Goal: Task Accomplishment & Management: Complete application form

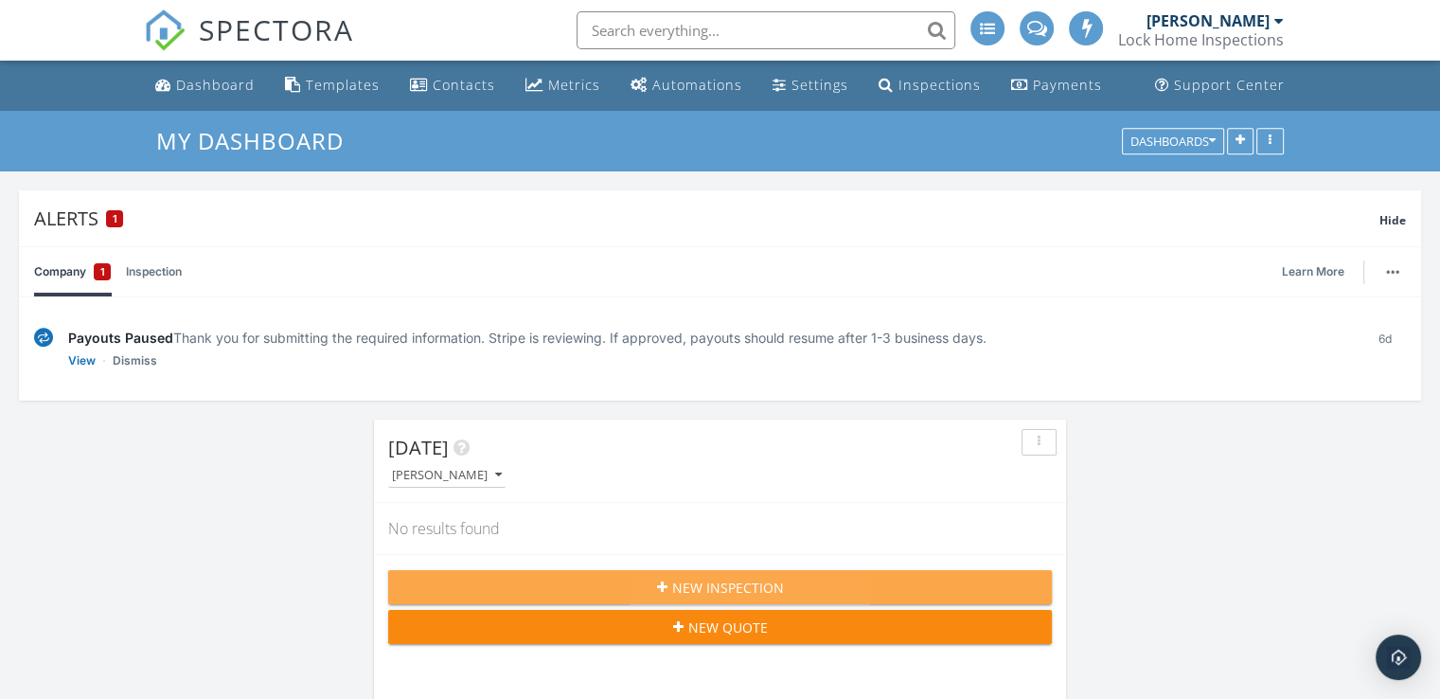
scroll to position [9, 9]
click at [676, 579] on span "New Inspection" at bounding box center [728, 588] width 112 height 20
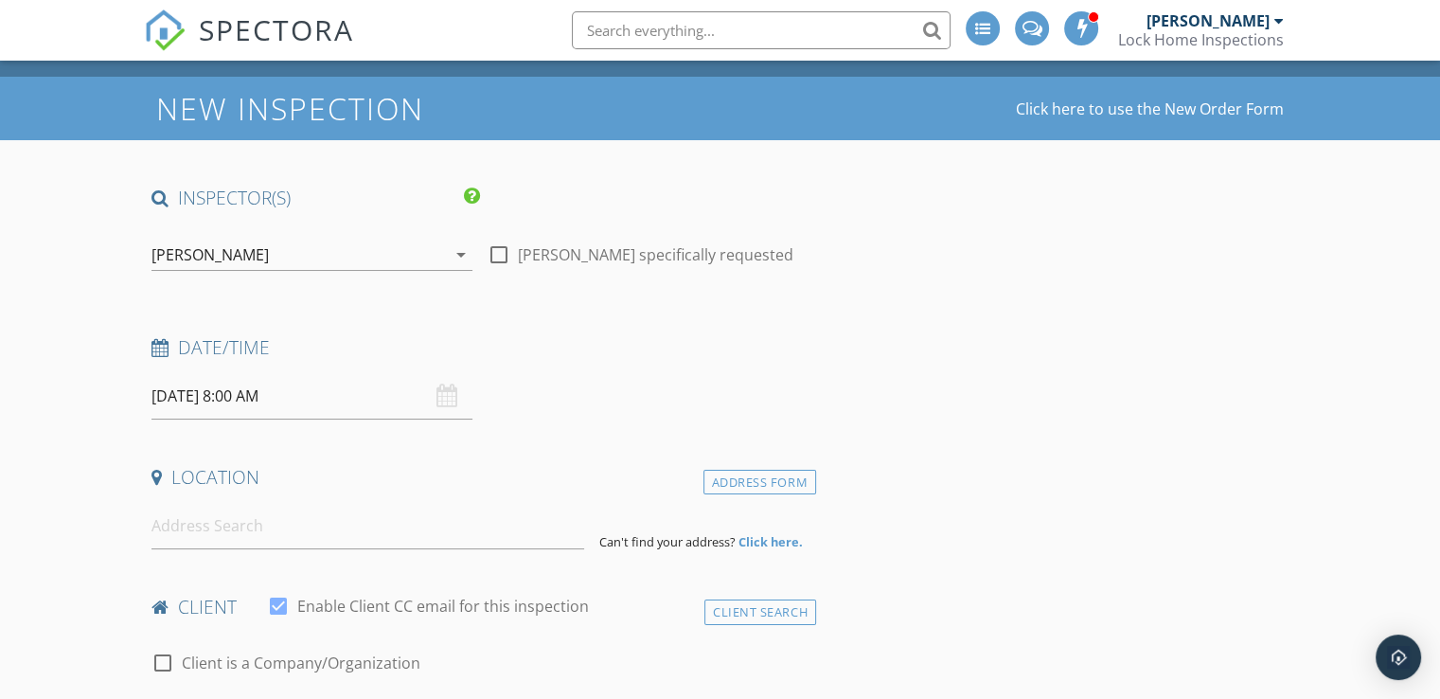
scroll to position [48, 0]
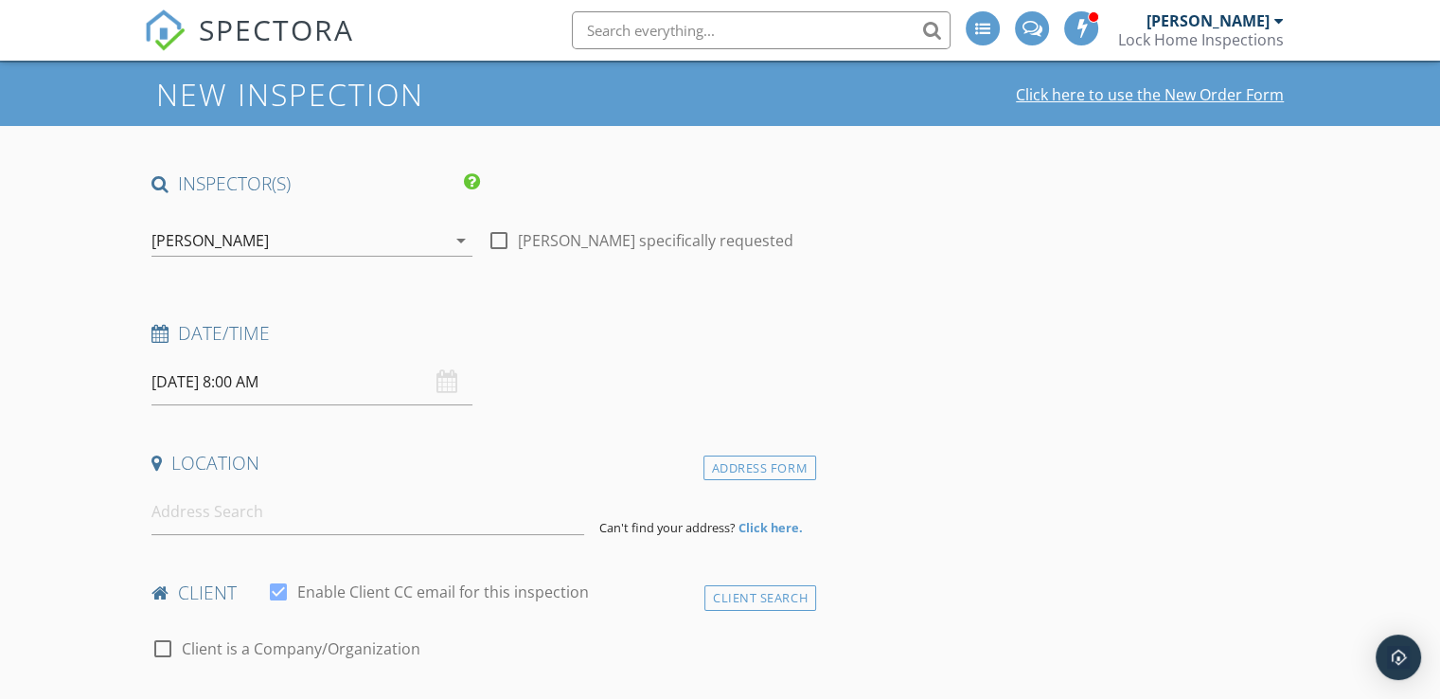
click at [1121, 91] on link "Click here to use the New Order Form" at bounding box center [1150, 94] width 268 height 15
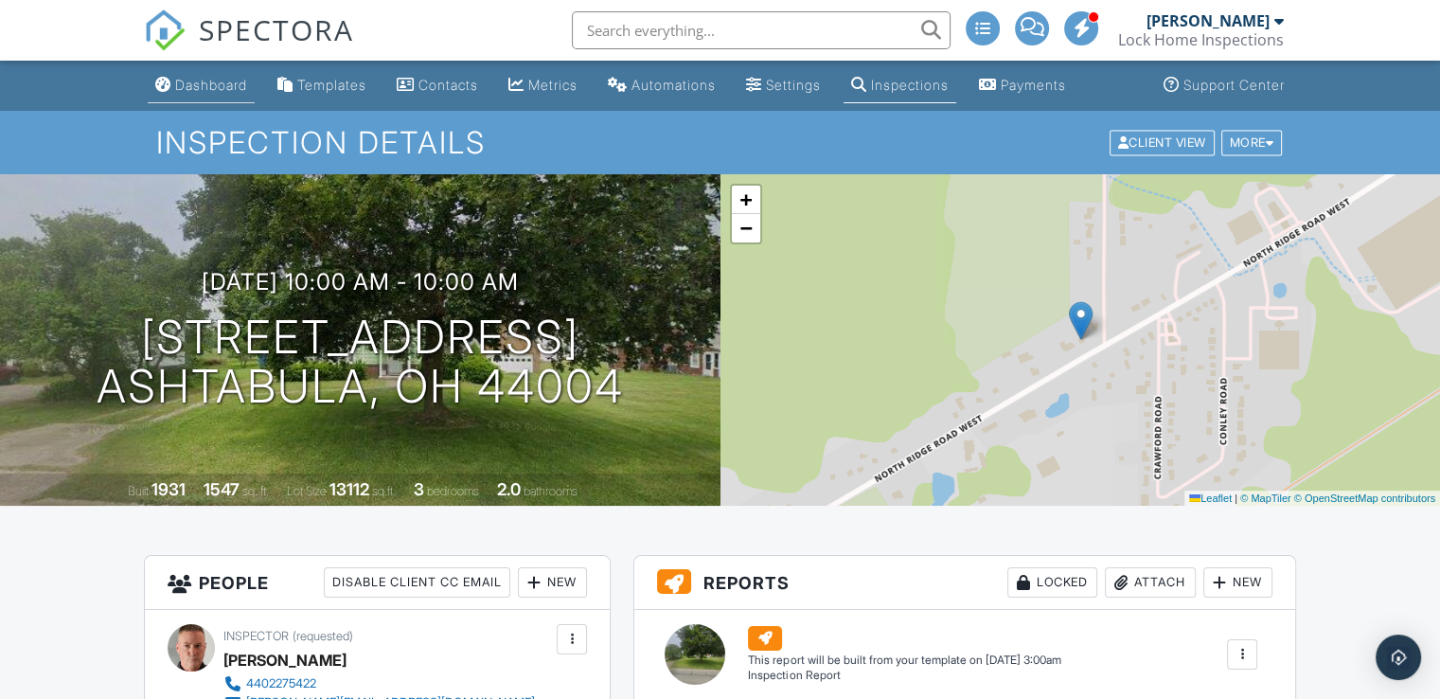
click at [195, 85] on div "Dashboard" at bounding box center [211, 85] width 72 height 16
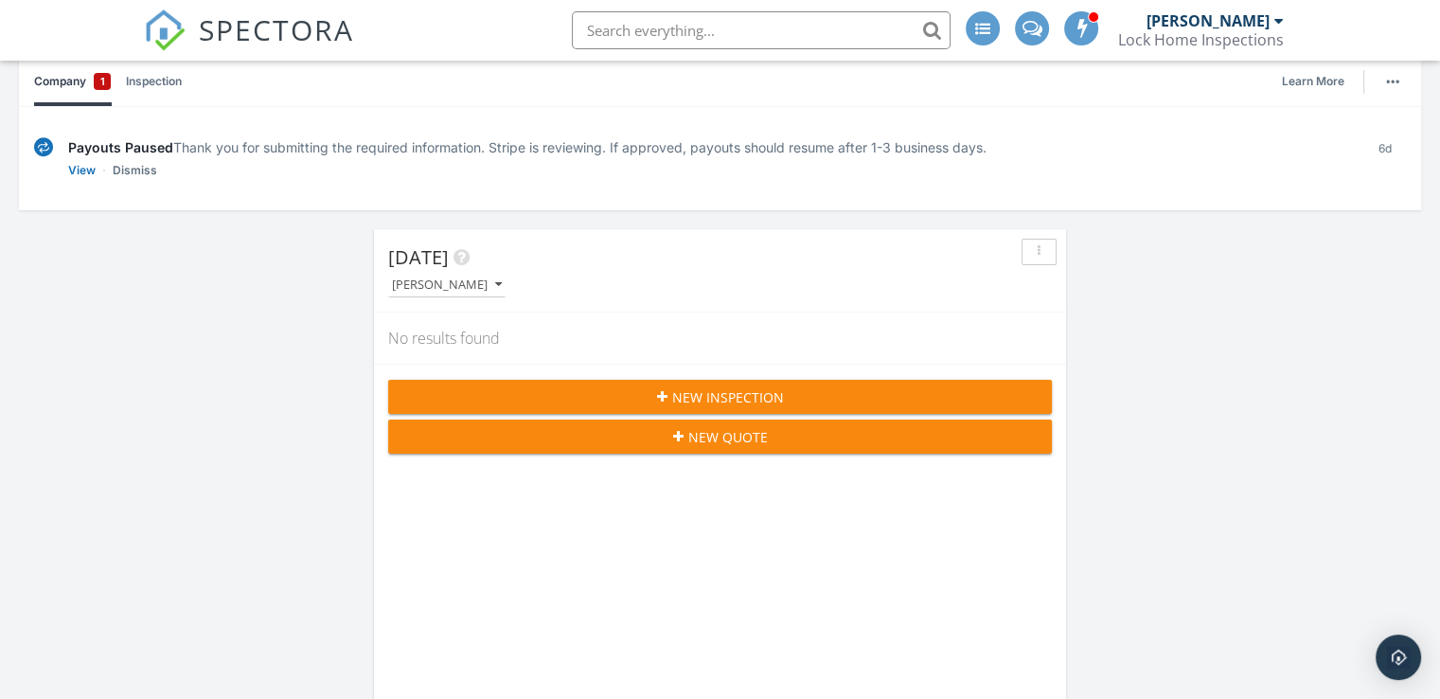
scroll to position [222, 0]
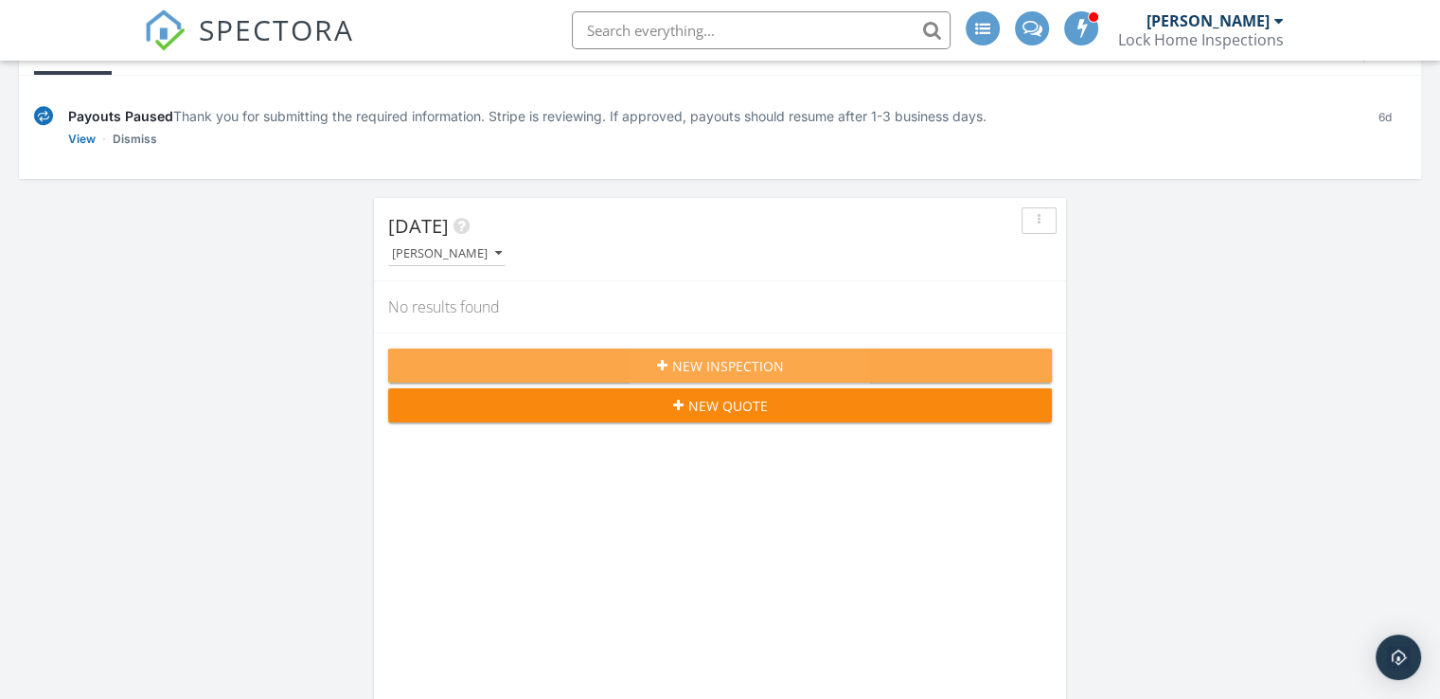
click at [678, 356] on span "New Inspection" at bounding box center [728, 366] width 112 height 20
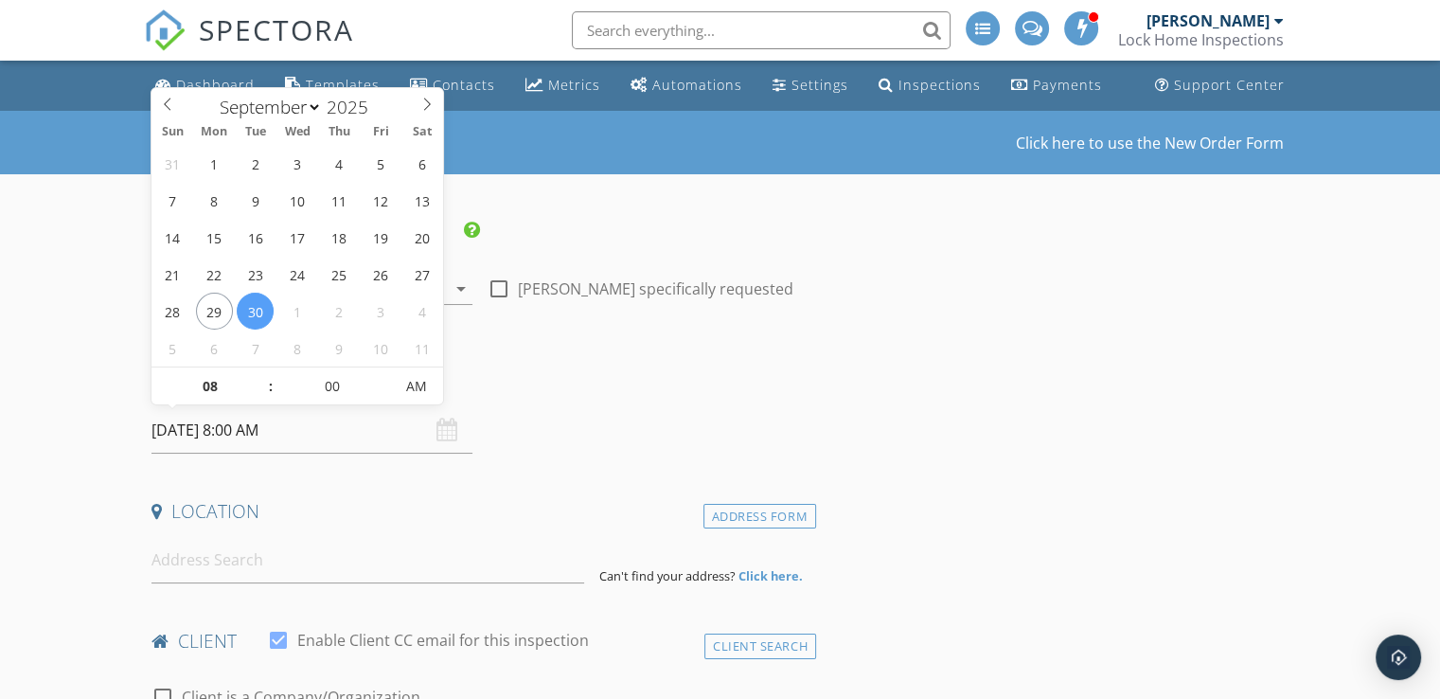
click at [312, 428] on input "[DATE] 8:00 AM" at bounding box center [311, 430] width 321 height 46
select select "9"
type input "[DATE] 8:00 AM"
type input "09"
type input "[DATE] 9:00 AM"
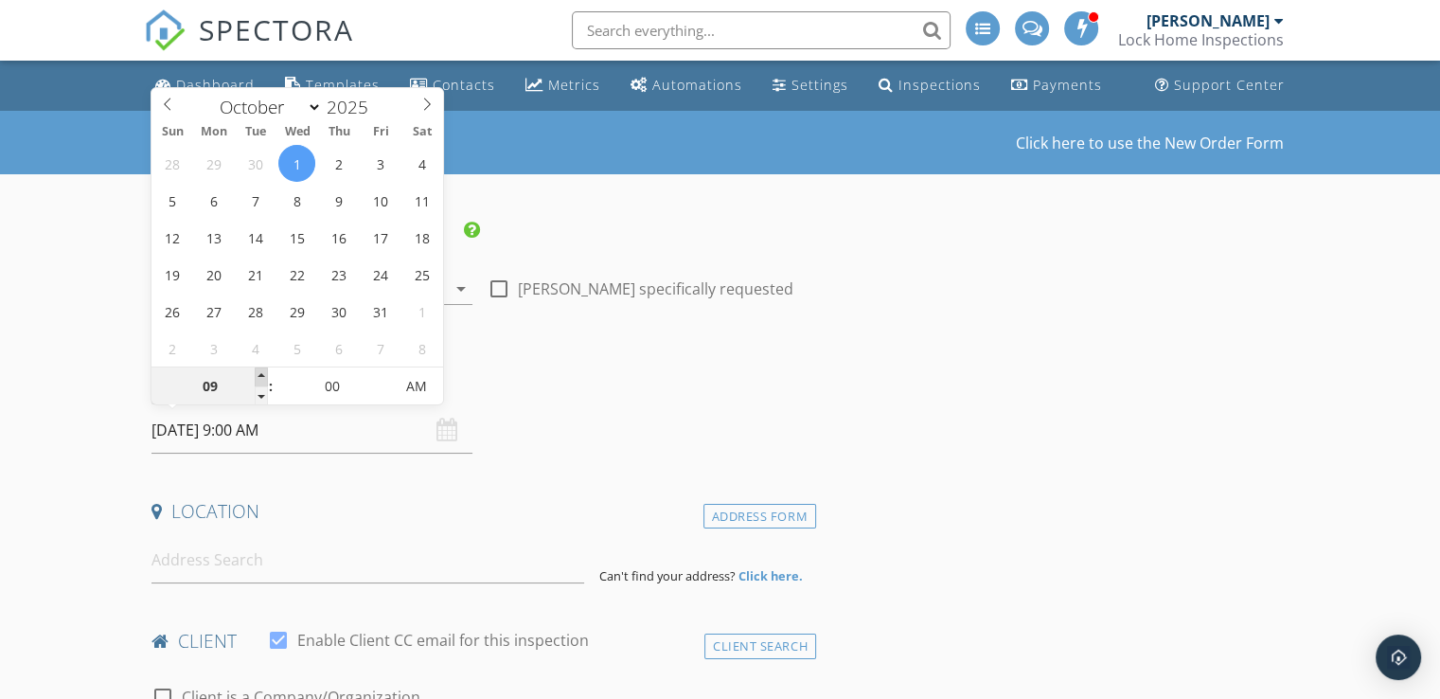
click at [259, 374] on span at bounding box center [261, 376] width 13 height 19
type input "10"
type input "[DATE] 10:00 AM"
click at [259, 374] on span at bounding box center [261, 376] width 13 height 19
type input "11"
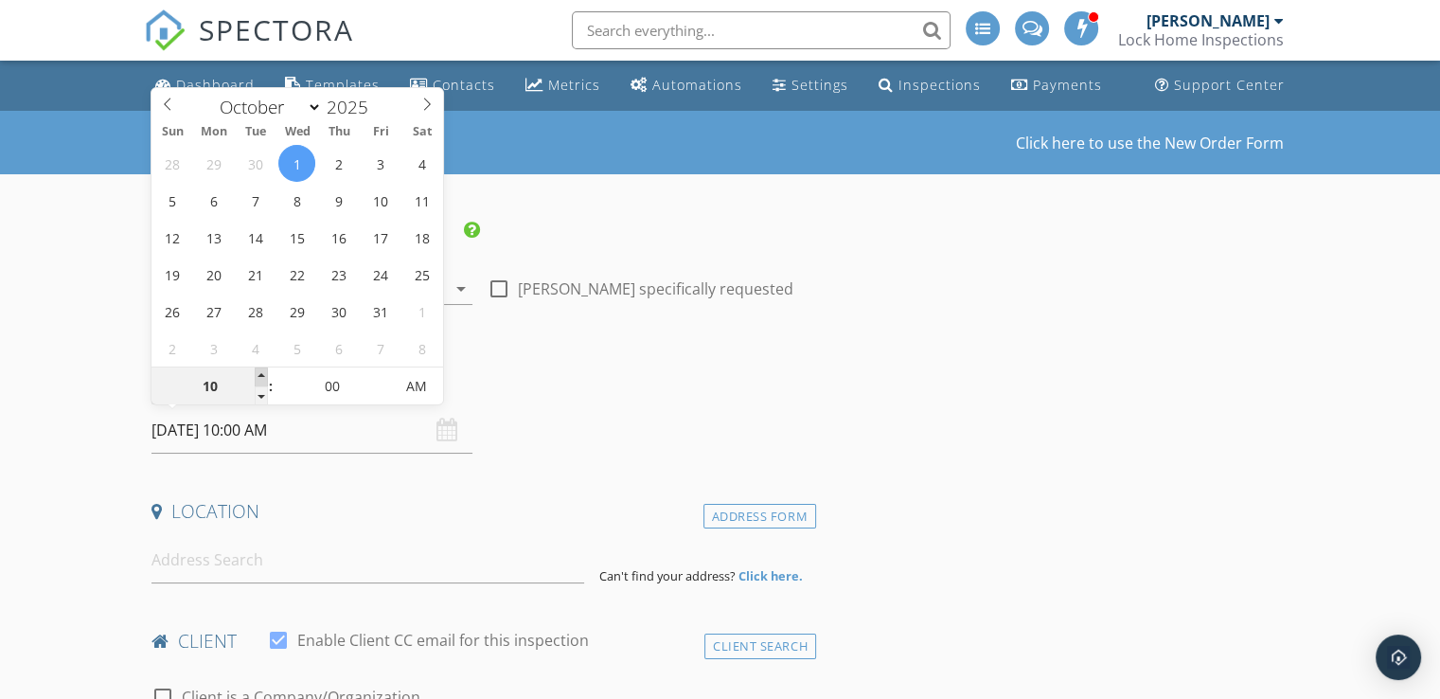
type input "[DATE] 11:00 AM"
click at [259, 374] on span at bounding box center [261, 376] width 13 height 19
type input "12"
type input "[DATE] 12:00 PM"
click at [259, 374] on span at bounding box center [261, 376] width 13 height 19
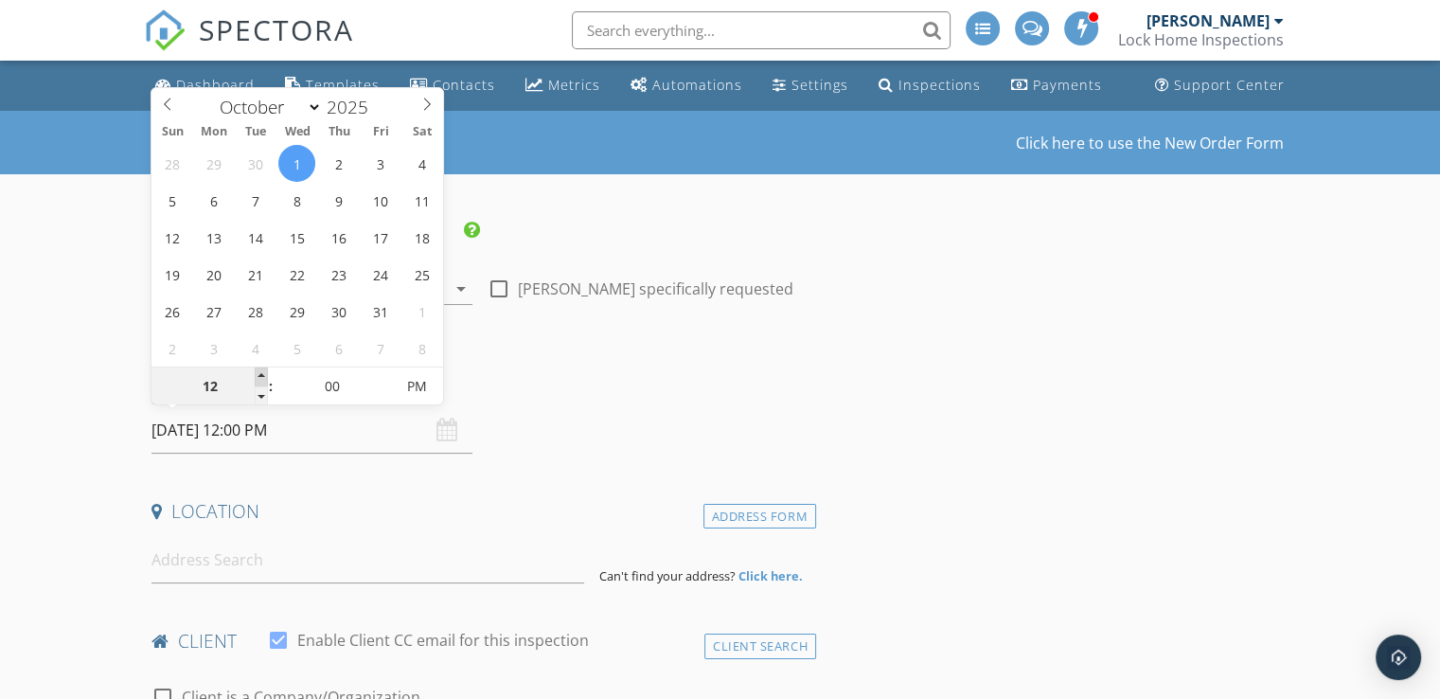
type input "01"
type input "[DATE] 1:00 PM"
click at [259, 374] on span at bounding box center [261, 376] width 13 height 19
click at [272, 560] on input at bounding box center [367, 560] width 433 height 46
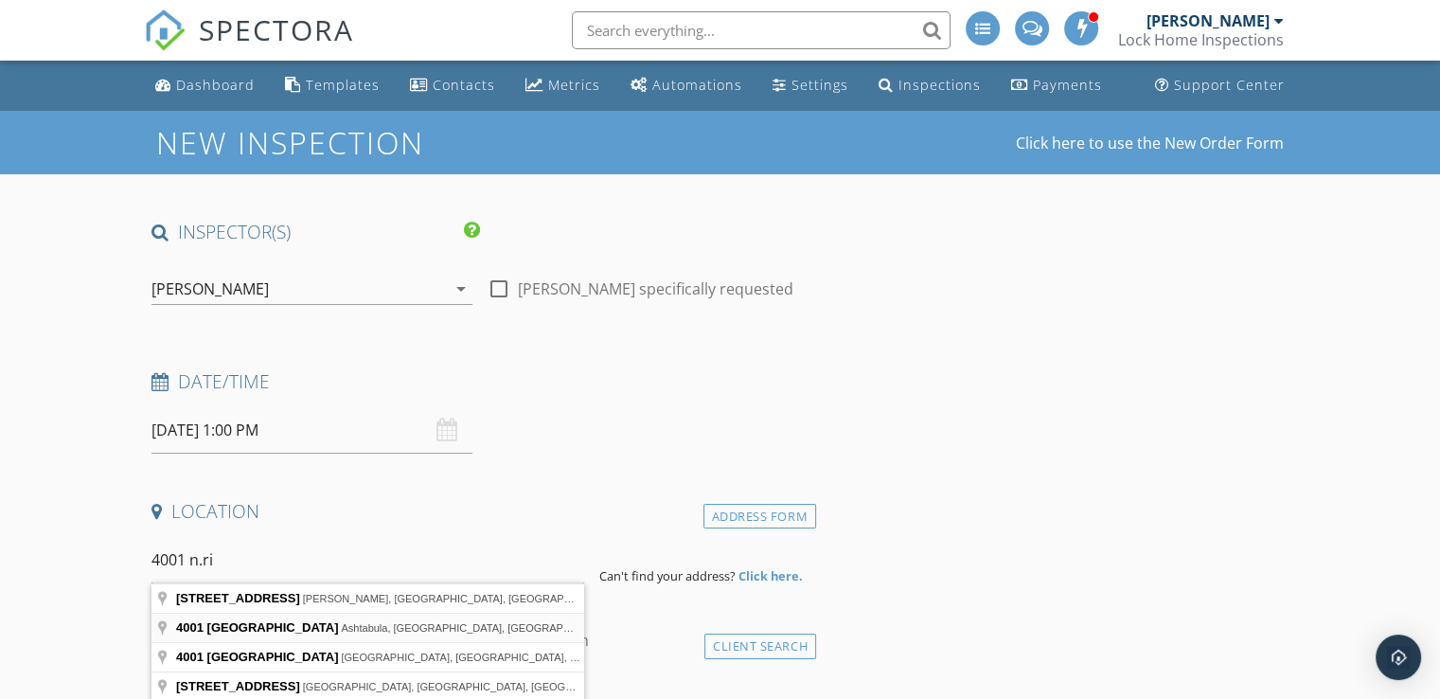
type input "4001 North Ridge Road West, Ashtabula, OH, USA"
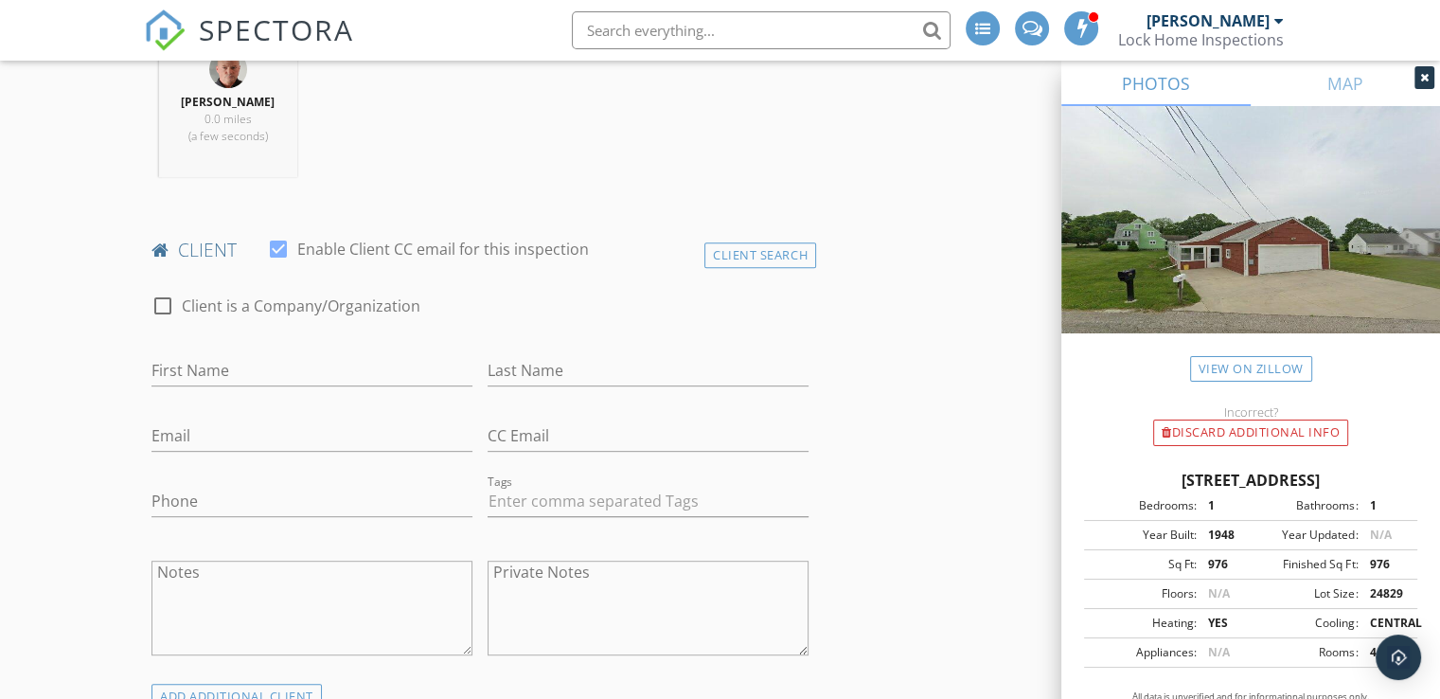
scroll to position [844, 0]
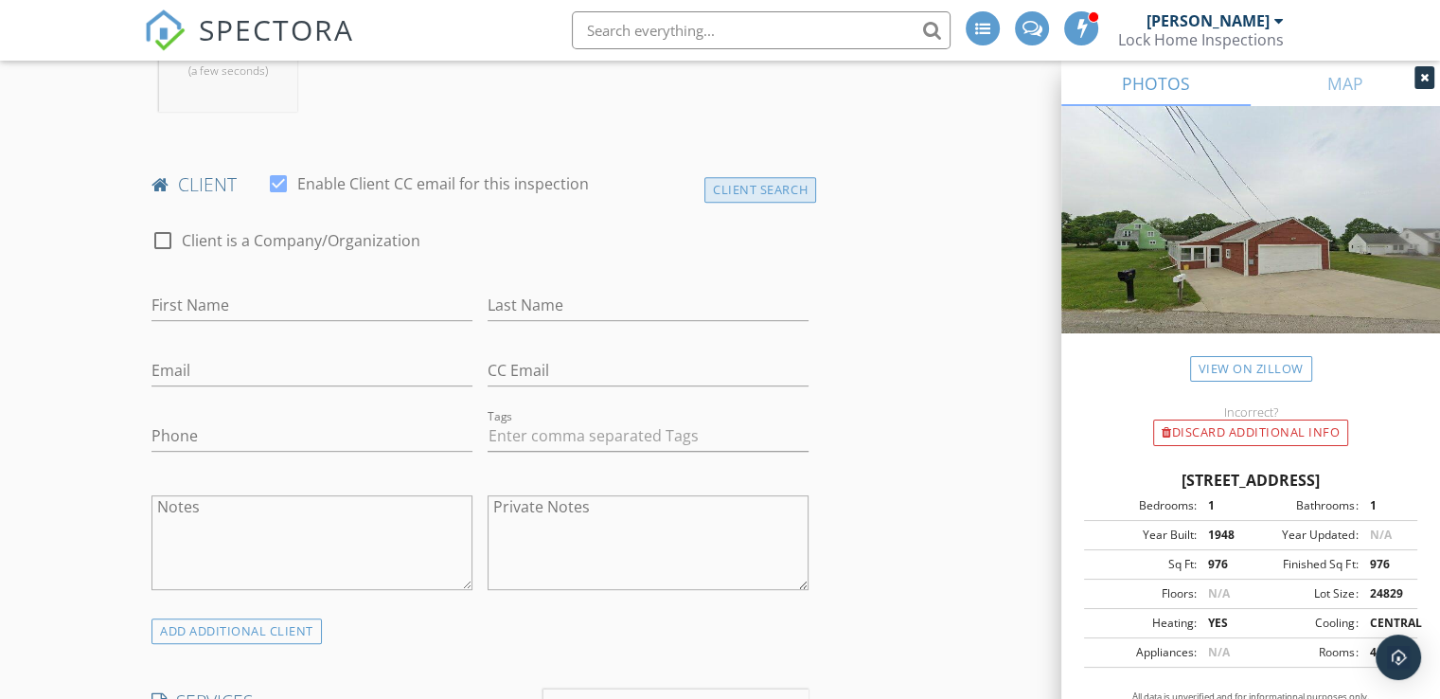
click at [745, 190] on div "Client Search" at bounding box center [760, 190] width 112 height 26
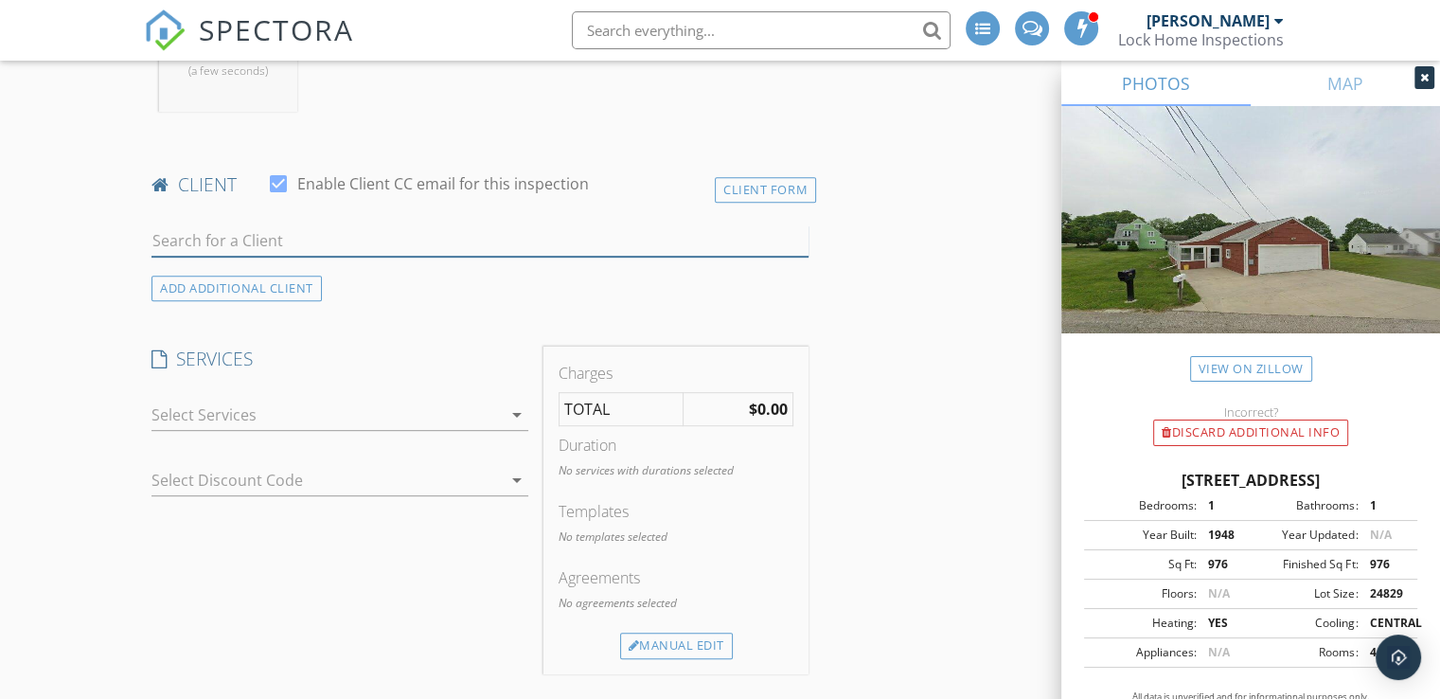
click at [212, 241] on input "text" at bounding box center [479, 240] width 657 height 31
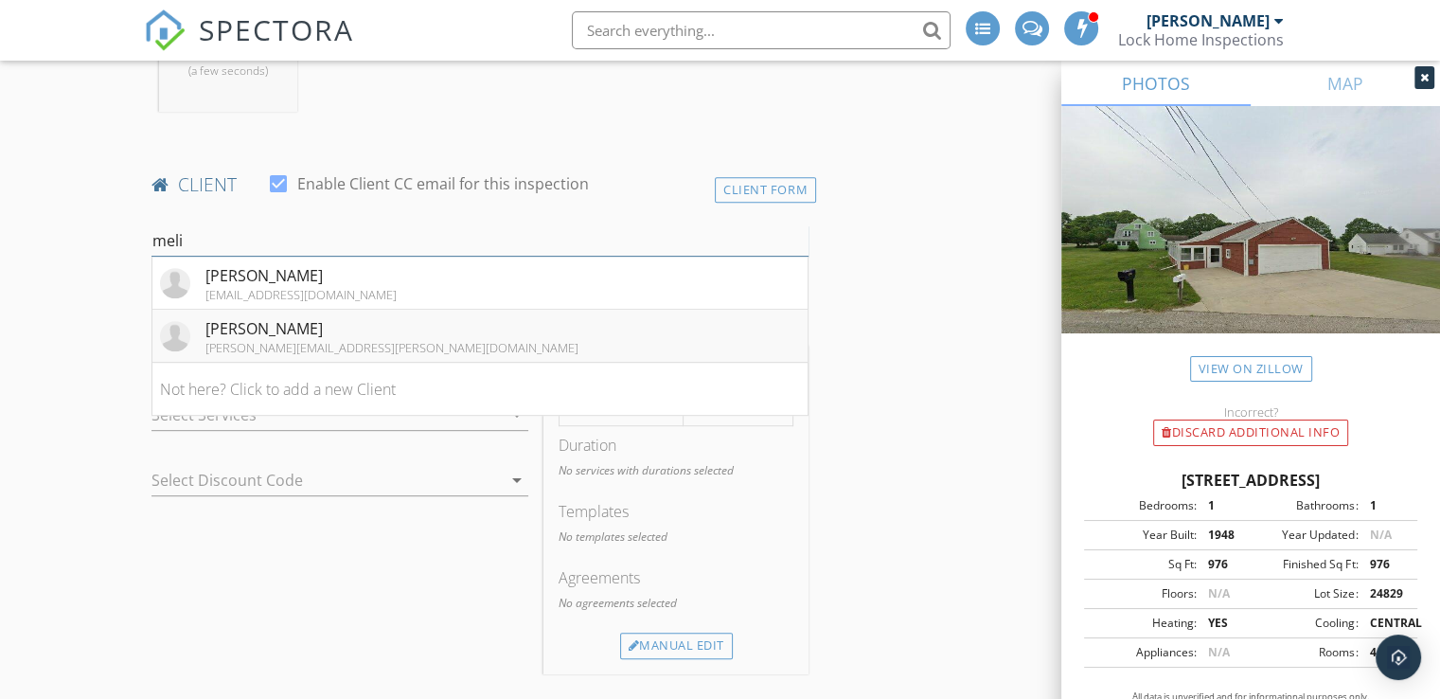
type input "meli"
click at [254, 319] on div "[PERSON_NAME]" at bounding box center [391, 328] width 373 height 23
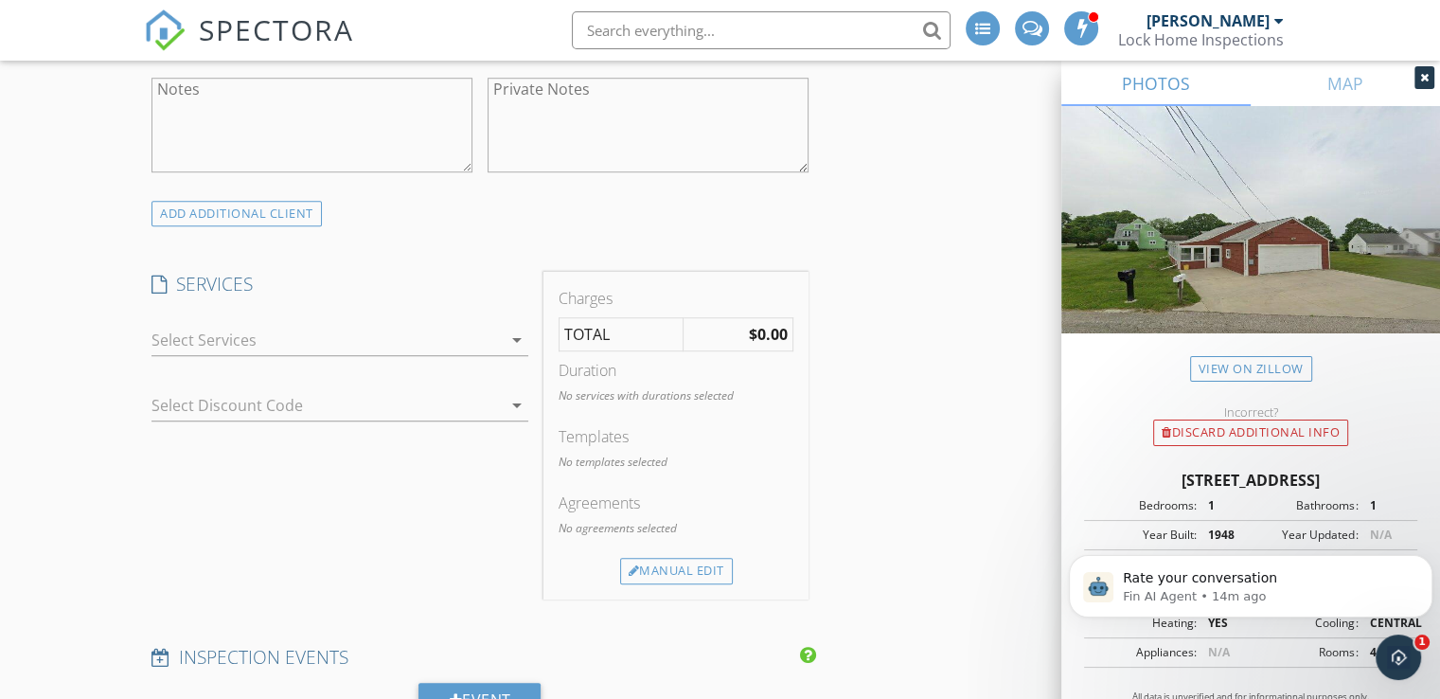
scroll to position [1265, 0]
click at [516, 334] on icon "arrow_drop_down" at bounding box center [517, 336] width 23 height 23
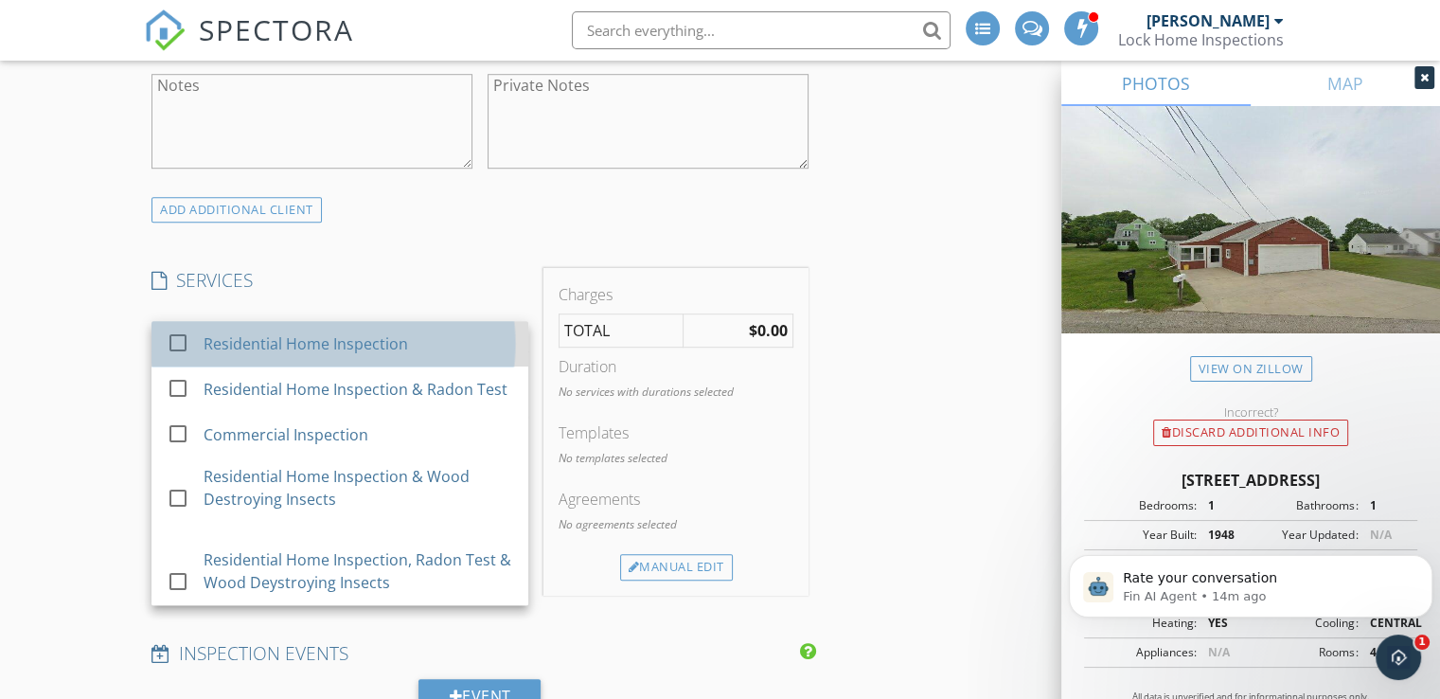
click at [351, 348] on div "Residential Home Inspection" at bounding box center [306, 343] width 205 height 23
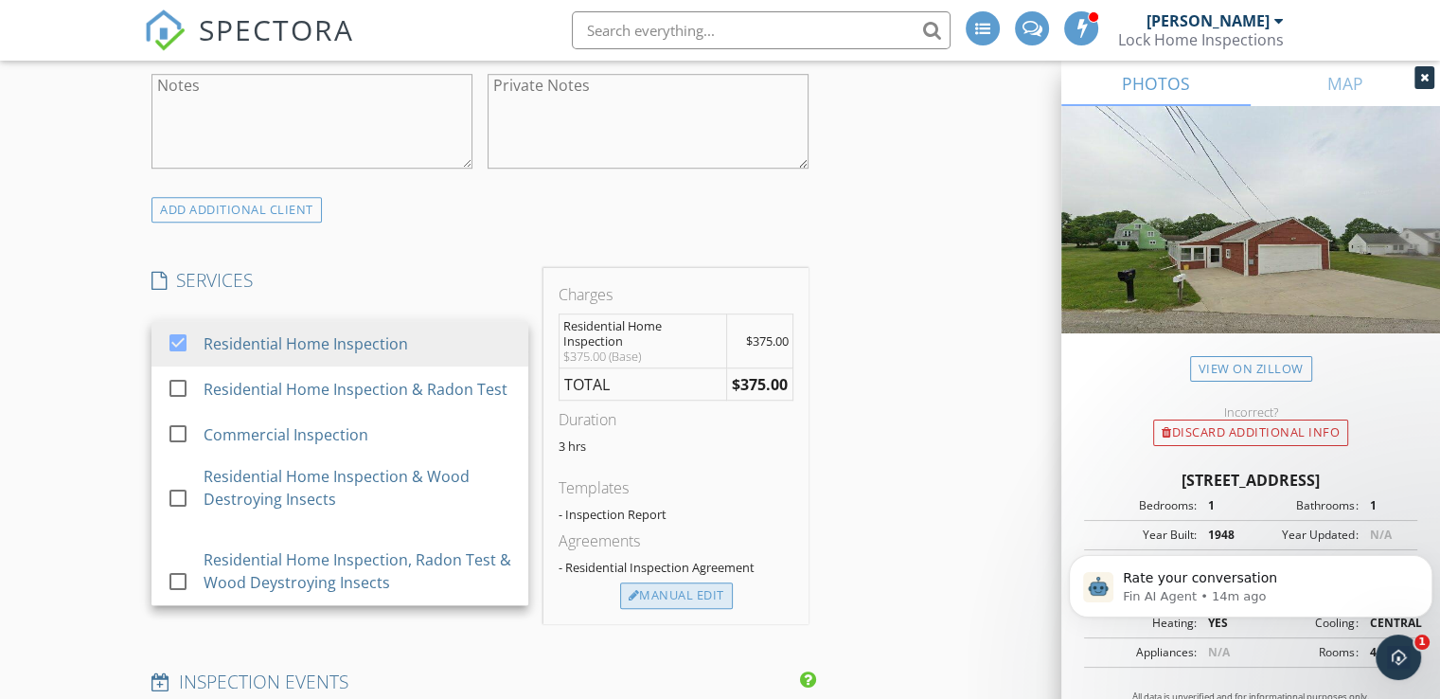
click at [678, 593] on div "Manual Edit" at bounding box center [676, 595] width 113 height 27
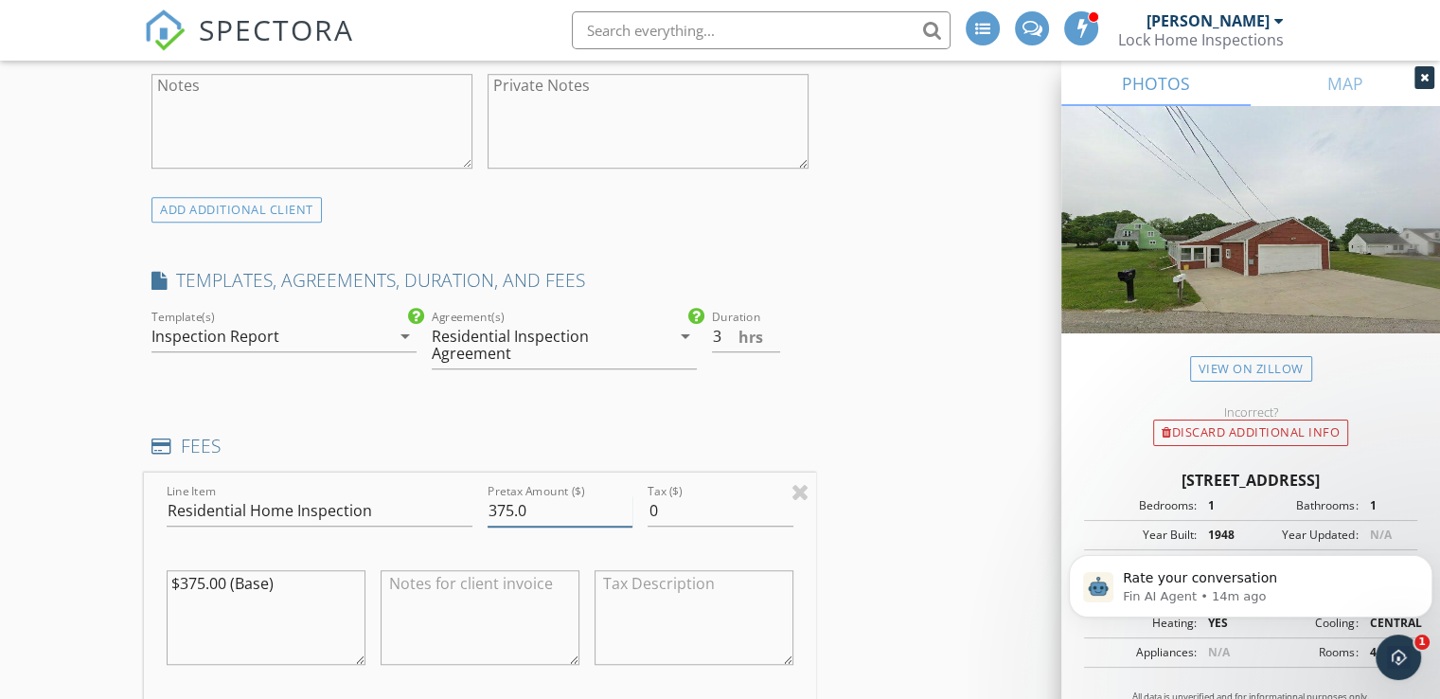
click at [512, 507] on input "375.0" at bounding box center [560, 510] width 145 height 31
type input "200.0"
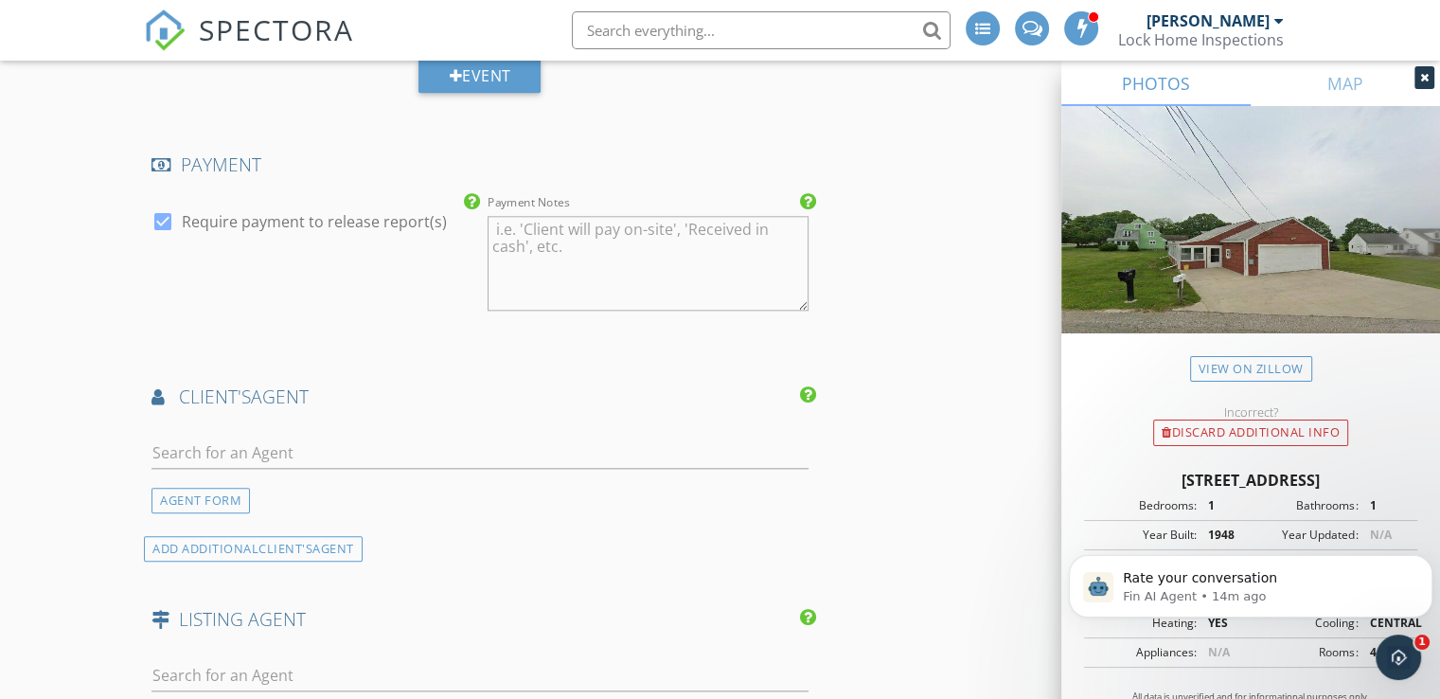
scroll to position [2147, 0]
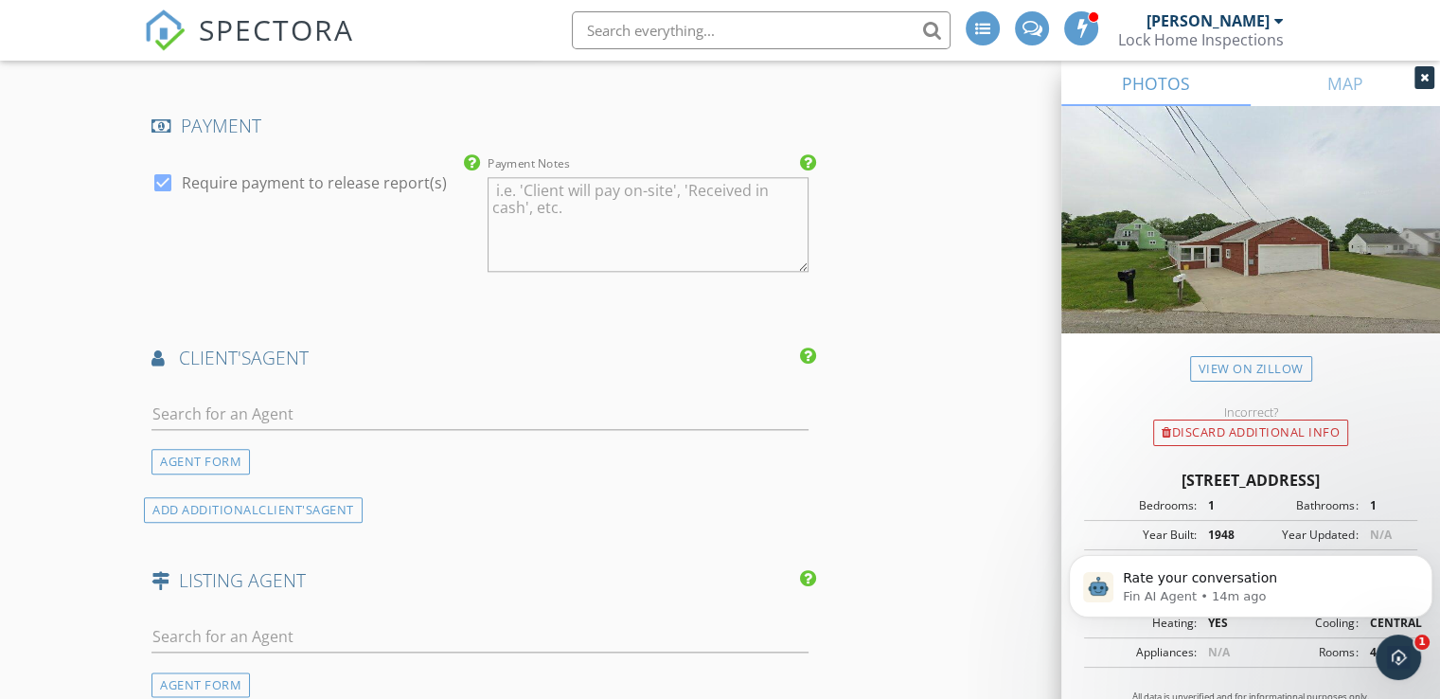
click at [381, 393] on div at bounding box center [479, 418] width 657 height 62
click at [368, 404] on input "text" at bounding box center [479, 414] width 657 height 31
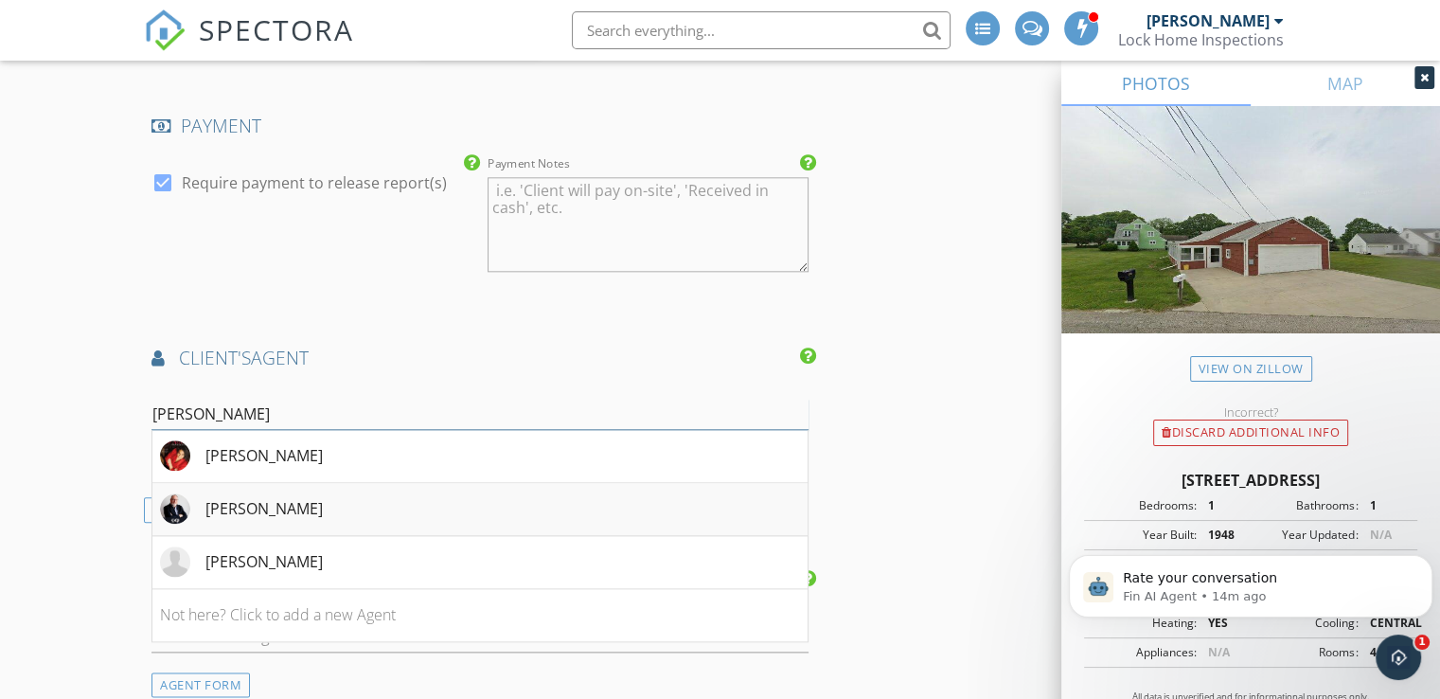
type input "dan"
click at [292, 497] on div "[PERSON_NAME]" at bounding box center [263, 508] width 117 height 23
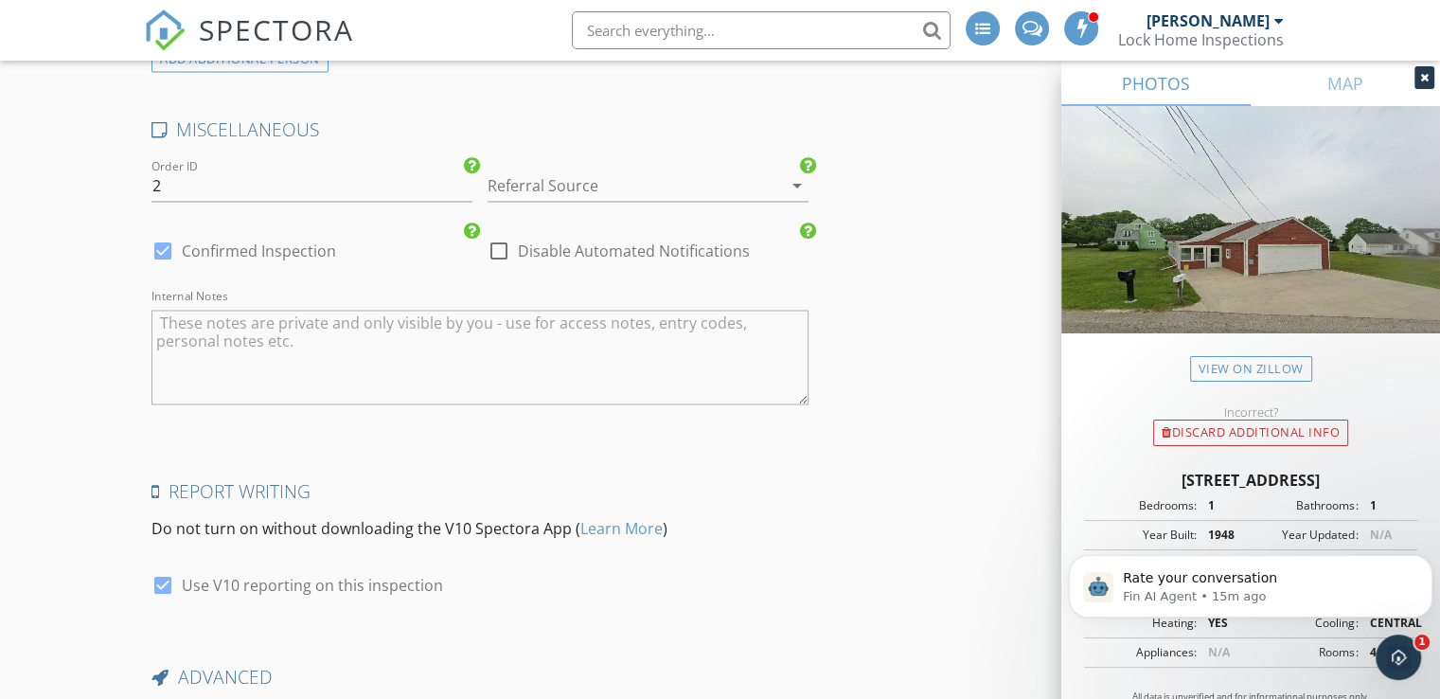
scroll to position [3441, 0]
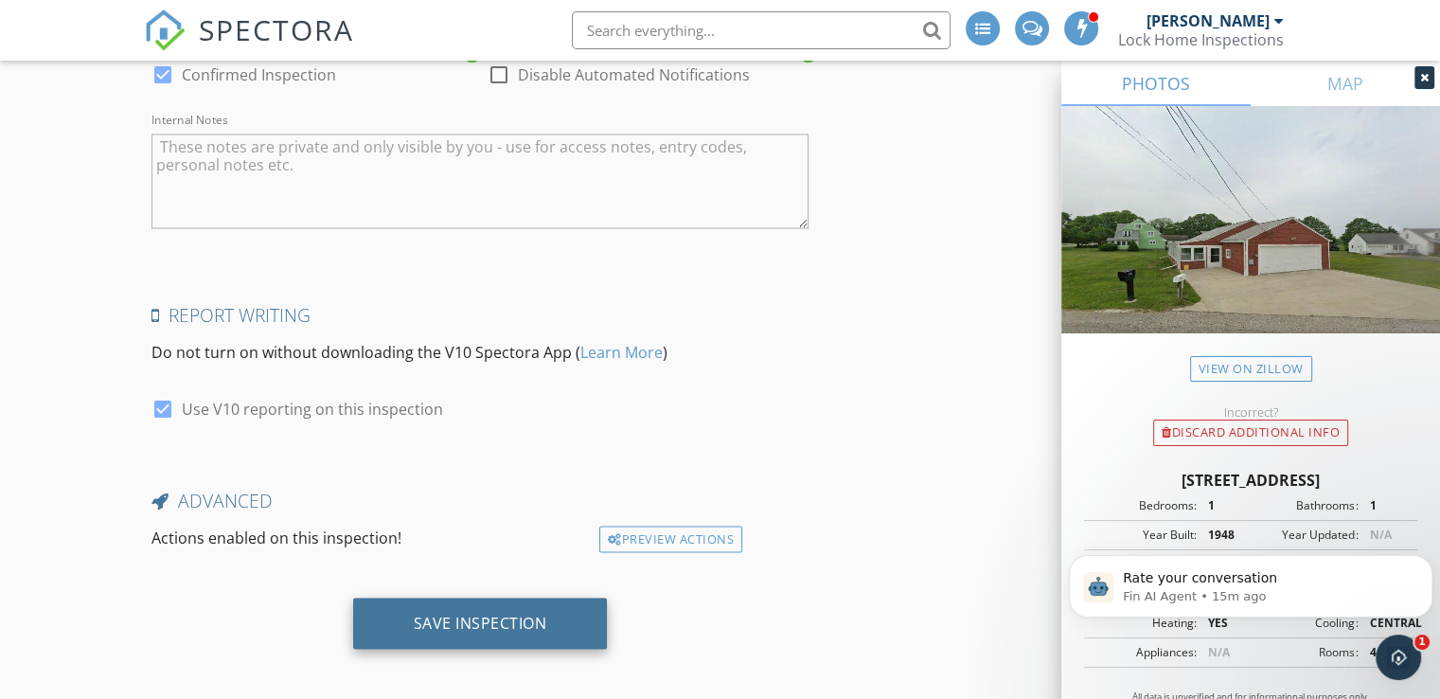
click at [468, 613] on div "Save Inspection" at bounding box center [481, 622] width 134 height 19
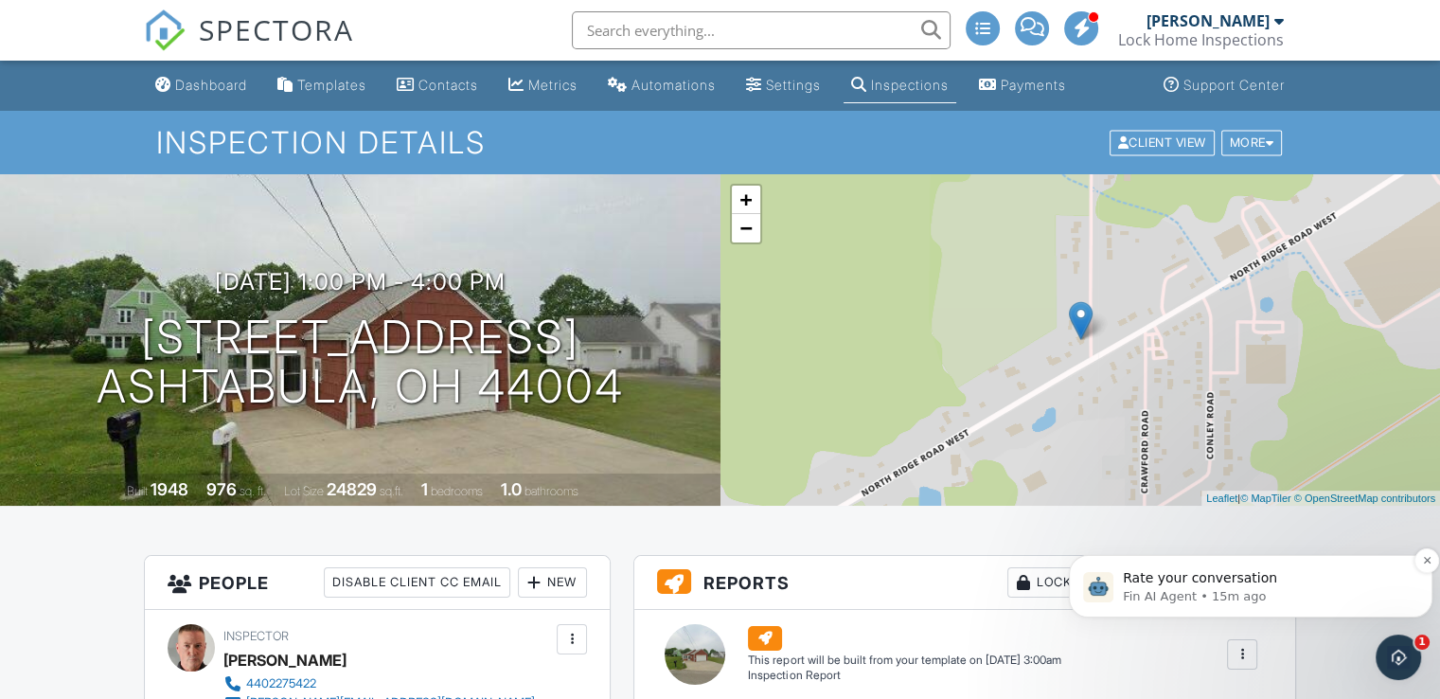
click at [1179, 576] on span "Rate your conversation" at bounding box center [1200, 577] width 154 height 15
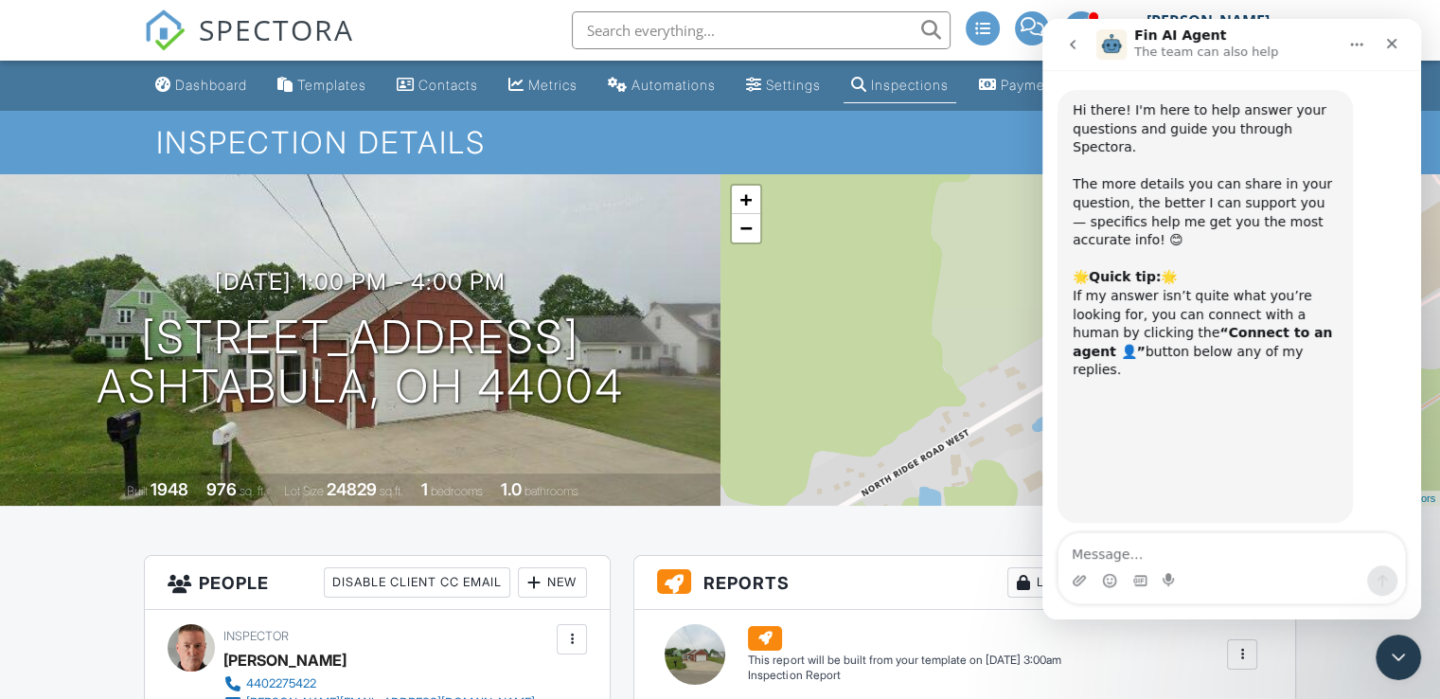
scroll to position [16, 0]
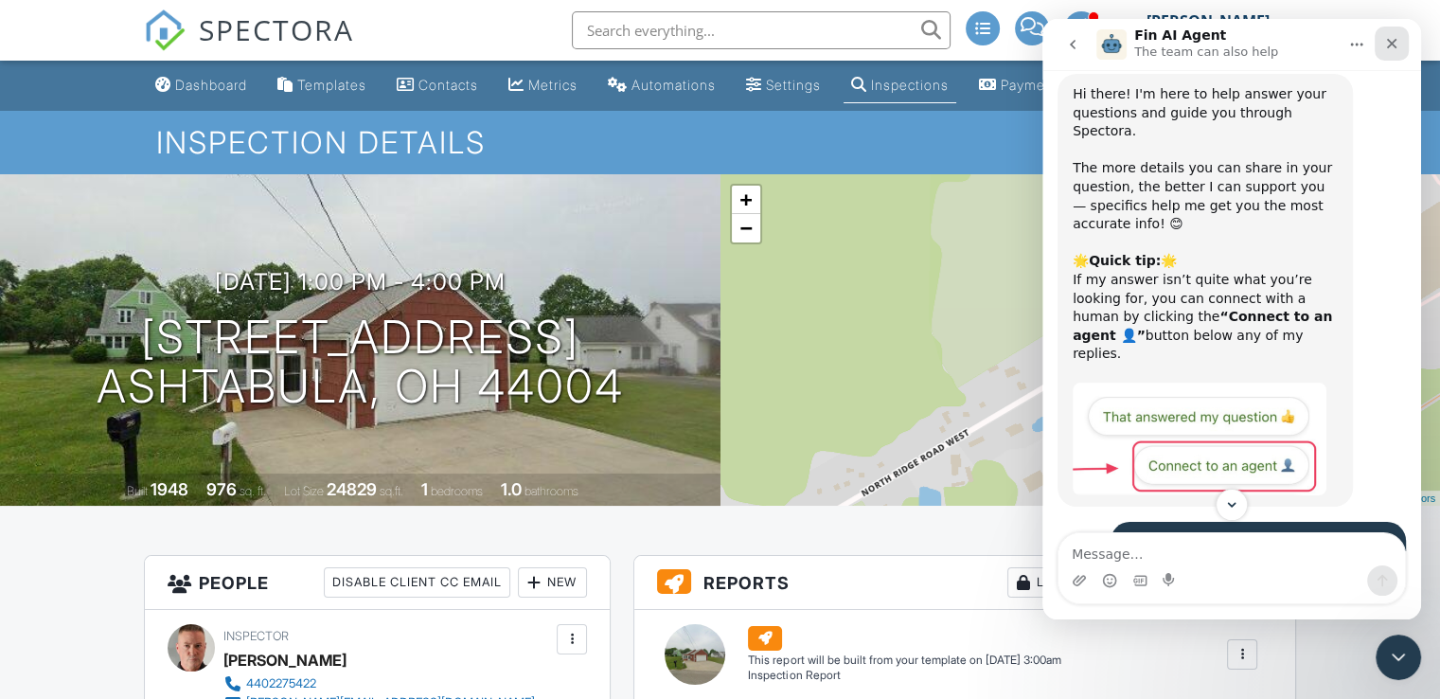
click at [1392, 38] on icon "Close" at bounding box center [1391, 43] width 15 height 15
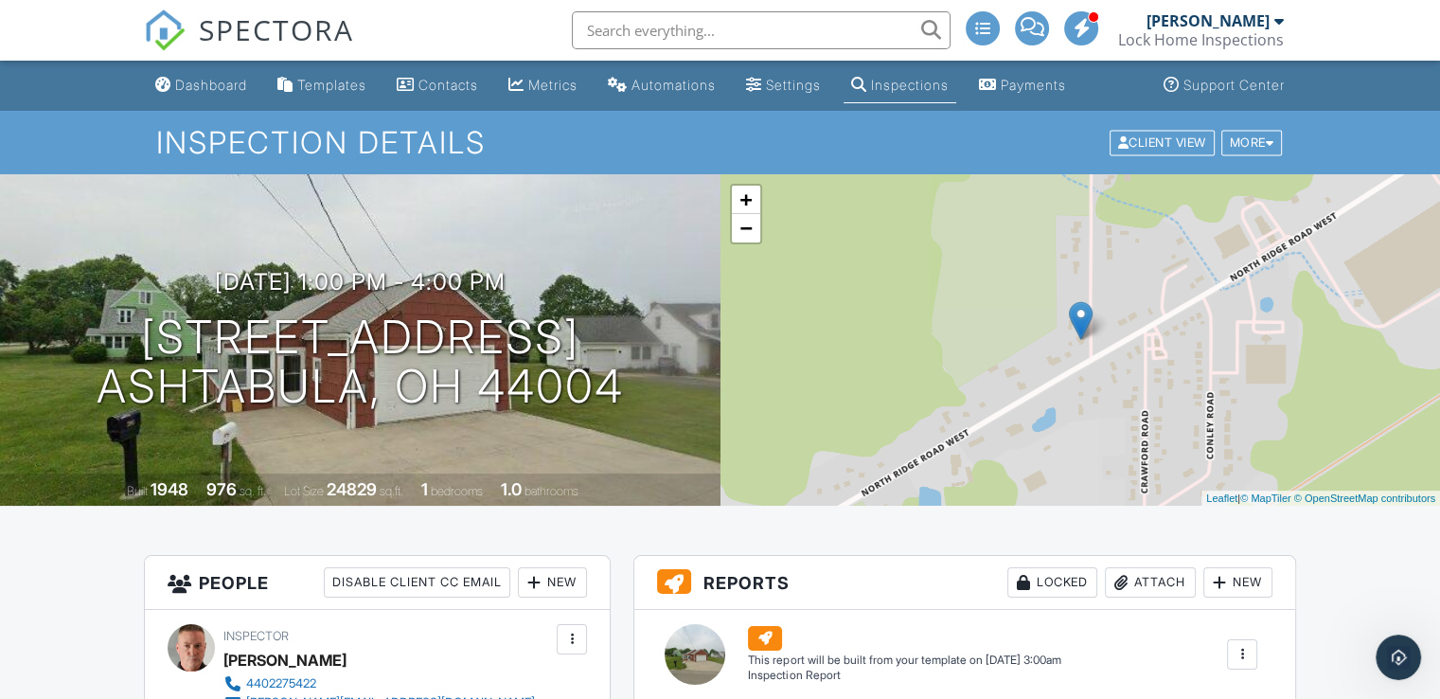
scroll to position [1372, 0]
